Goal: Task Accomplishment & Management: Use online tool/utility

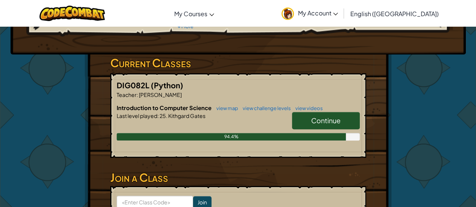
scroll to position [100, 0]
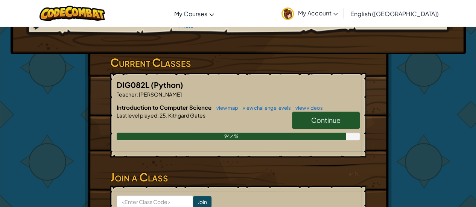
click at [314, 117] on span "Continue" at bounding box center [325, 120] width 29 height 9
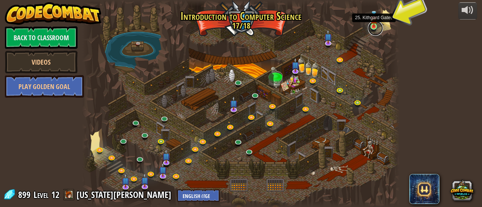
click at [376, 27] on link at bounding box center [375, 28] width 15 height 15
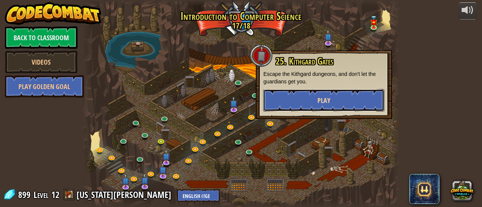
click at [348, 103] on button "Play" at bounding box center [323, 100] width 121 height 23
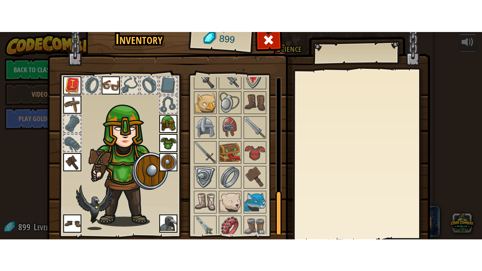
scroll to position [52, 0]
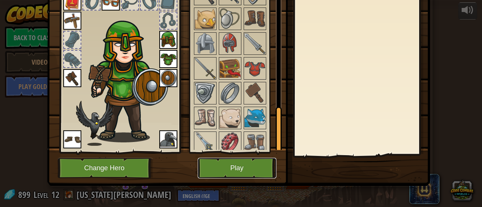
click at [234, 168] on button "Play" at bounding box center [237, 168] width 79 height 21
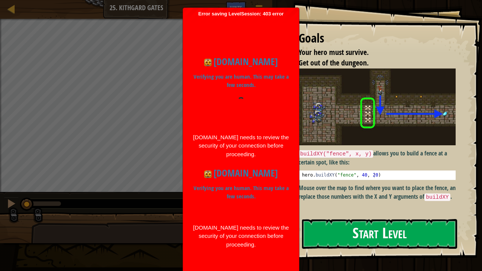
drag, startPoint x: 234, startPoint y: 168, endPoint x: 326, endPoint y: 226, distance: 108.7
click at [326, 207] on div "Goals Your hero must survive. Get out of the dungeon. buildXY("fence", x, y) al…" at bounding box center [241, 135] width 482 height 271
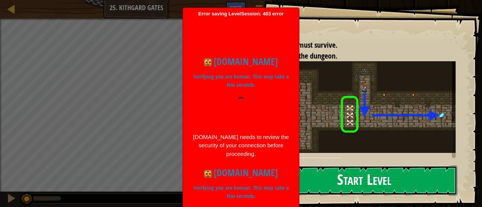
click at [345, 181] on button "Start Level" at bounding box center [364, 181] width 186 height 30
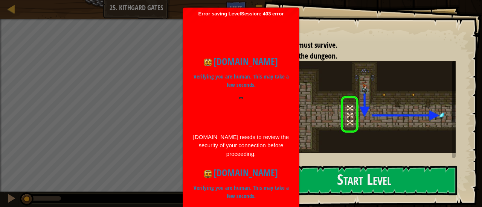
click at [261, 170] on h1 "codecombat.com" at bounding box center [240, 173] width 97 height 14
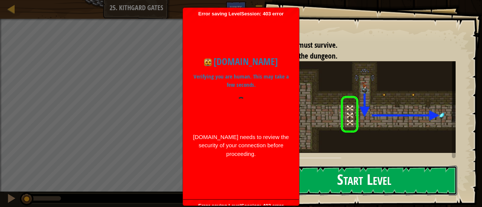
click at [309, 186] on button "Start Level" at bounding box center [364, 181] width 186 height 30
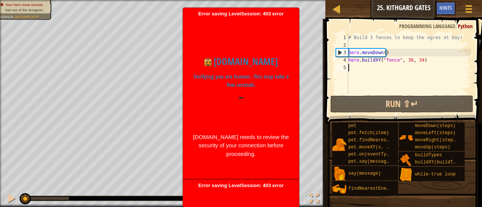
click at [269, 151] on body "Map Introduction to Computer Science 25. Kithgard Gates Game Menu Done Hints 1 …" at bounding box center [241, 103] width 482 height 207
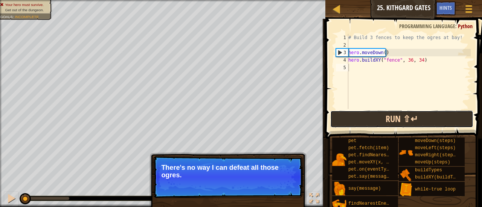
click at [374, 117] on button "Run ⇧↵" at bounding box center [401, 119] width 143 height 17
